Goal: Navigation & Orientation: Find specific page/section

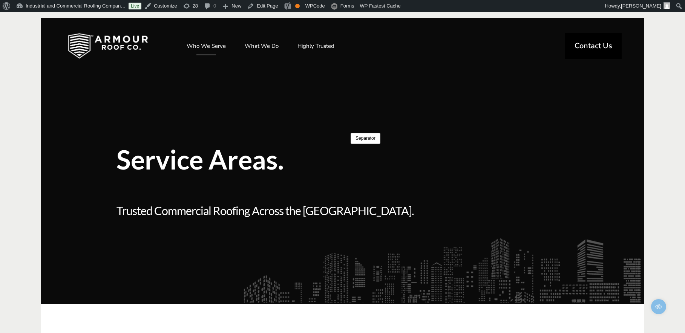
scroll to position [12, 0]
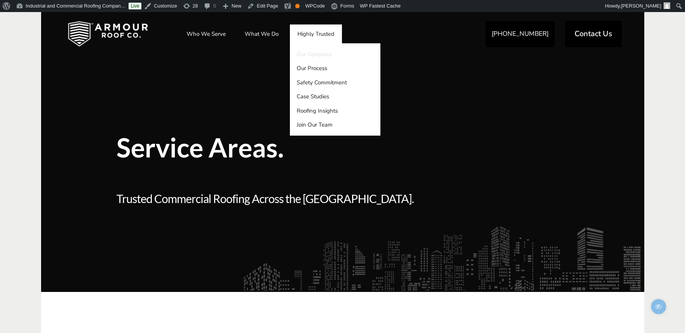
click at [308, 53] on link "Our Company" at bounding box center [335, 54] width 90 height 14
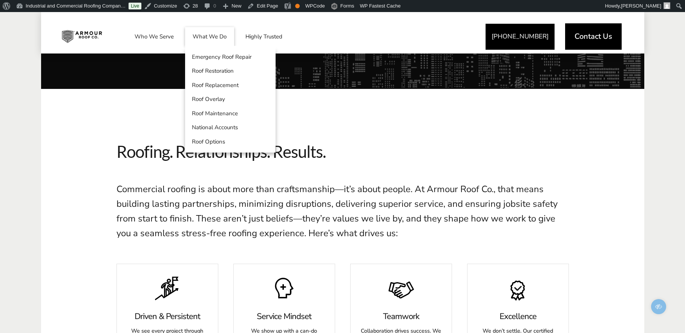
scroll to position [99, 0]
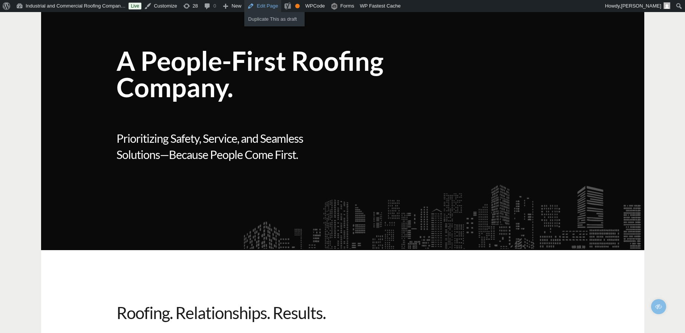
click at [272, 9] on link "Edit Page" at bounding box center [262, 6] width 37 height 12
click at [270, 5] on link "Edit Page" at bounding box center [262, 6] width 37 height 12
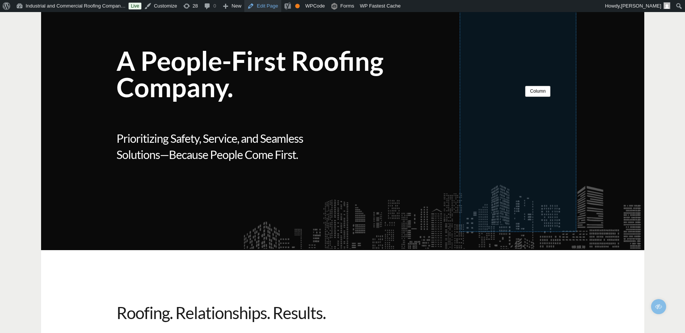
scroll to position [29, 0]
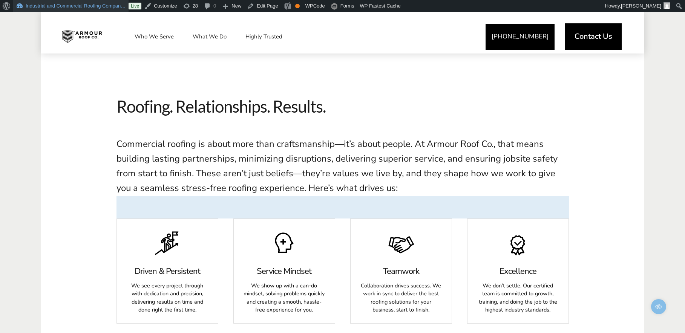
scroll to position [125, 0]
